Goal: Task Accomplishment & Management: Manage account settings

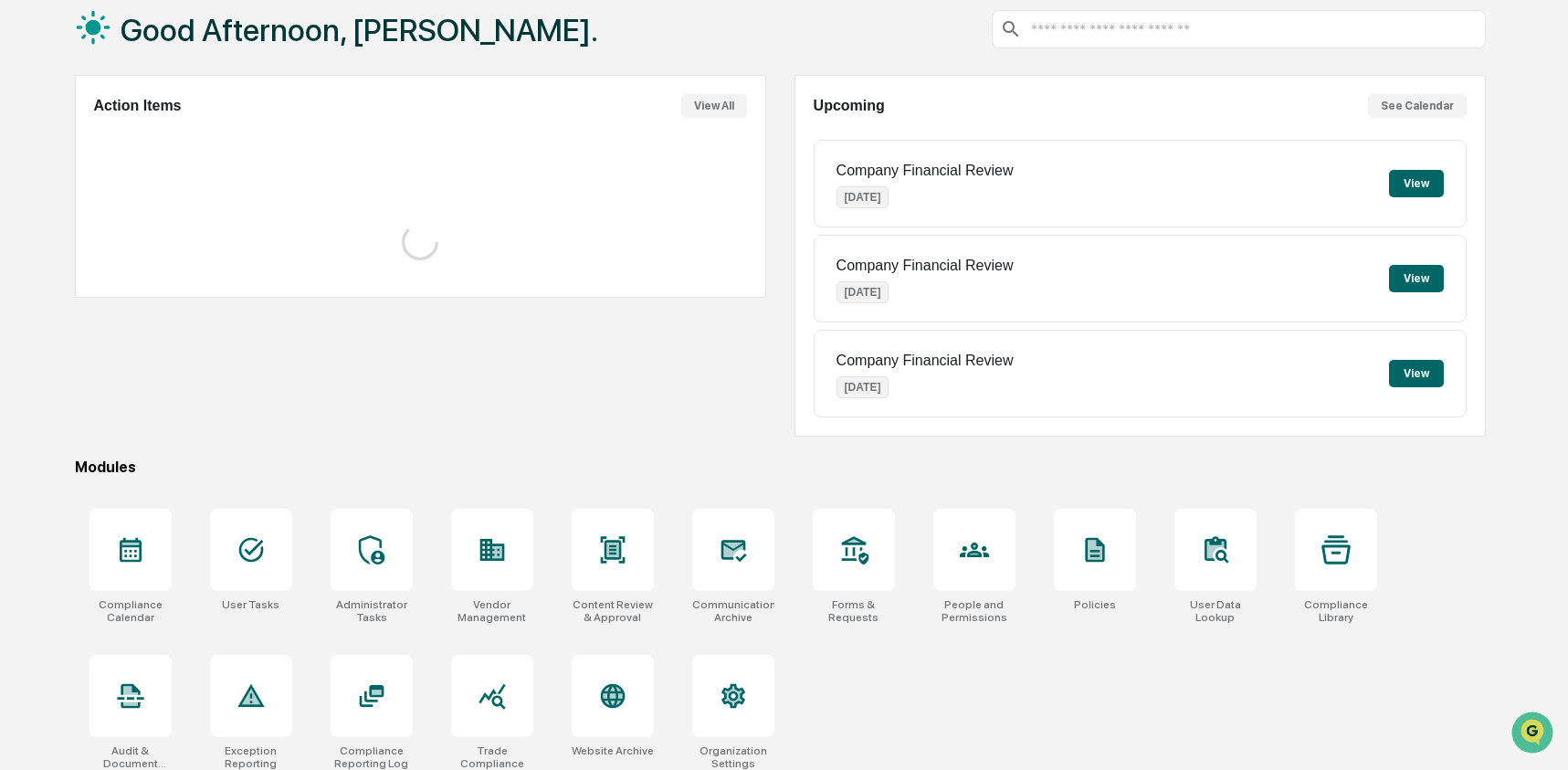
scroll to position [118, 0]
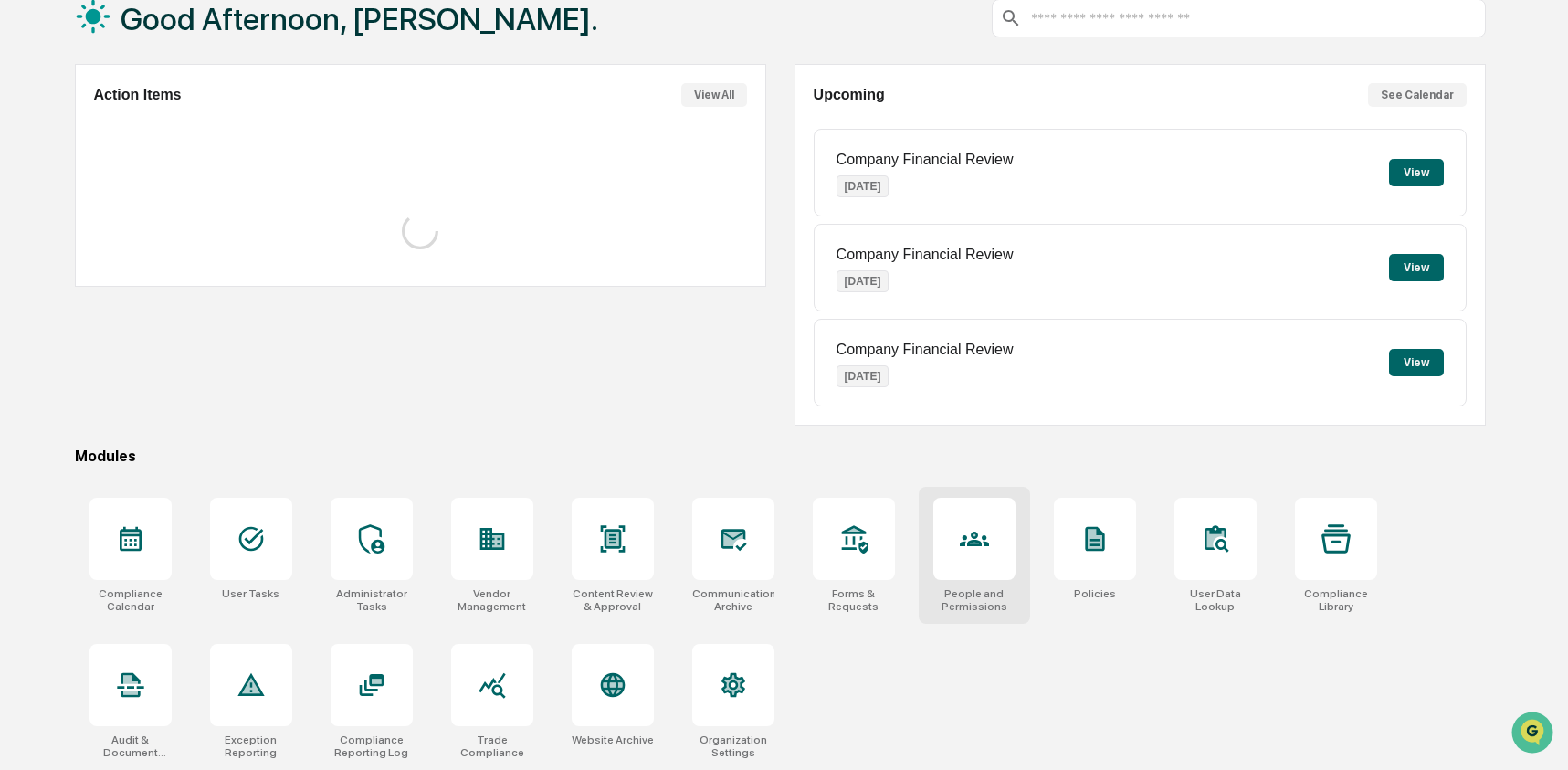
click at [969, 546] on icon at bounding box center [974, 539] width 29 height 29
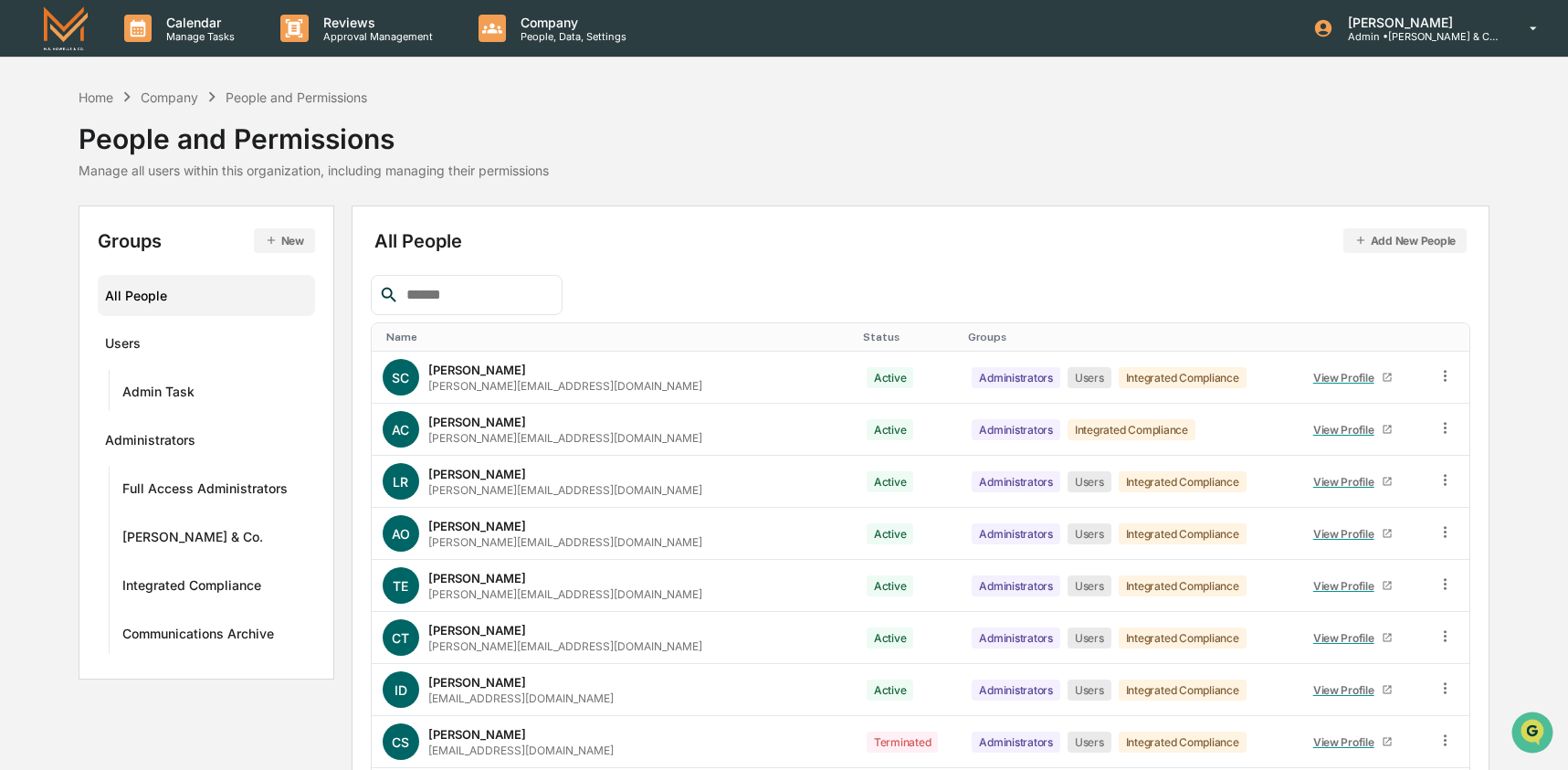
click at [509, 303] on input "text" at bounding box center [477, 295] width 155 height 24
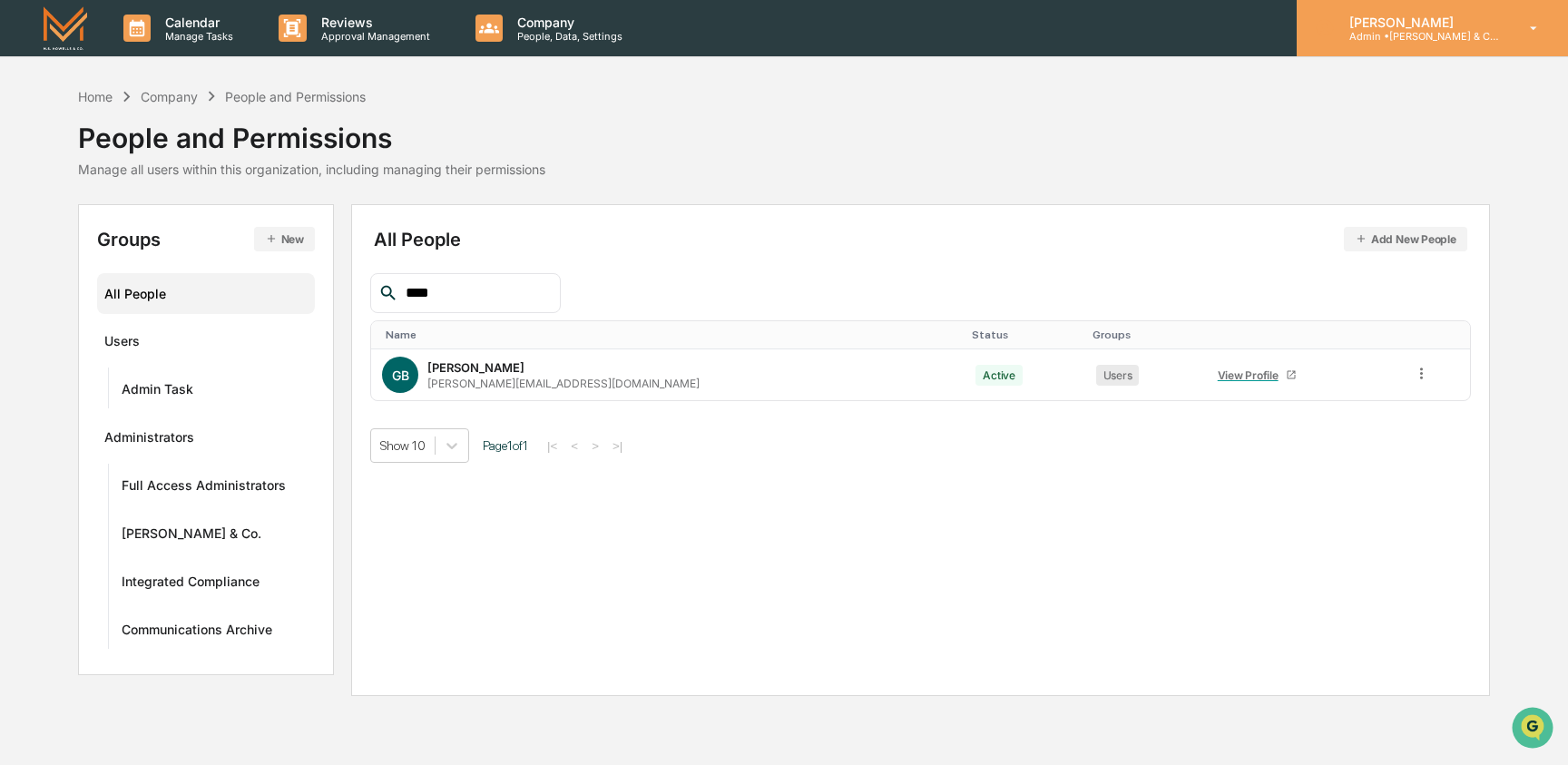
type input "****"
click at [1407, 37] on p "Admin • M.S. Howells & Co. - BD" at bounding box center [1419, 36] width 169 height 12
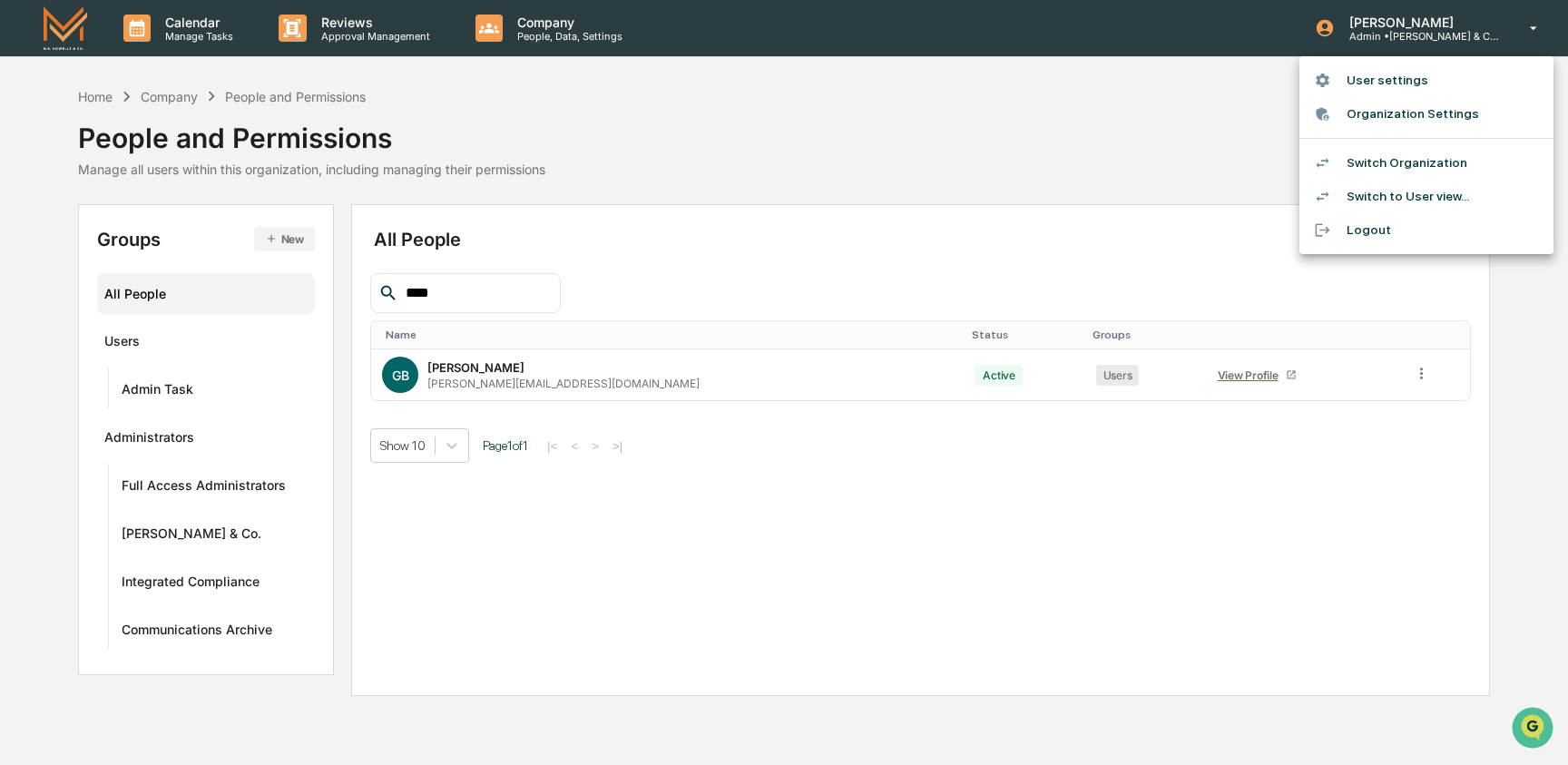
click at [1409, 161] on li "Switch Organization" at bounding box center [1427, 163] width 254 height 34
